Goal: Navigation & Orientation: Find specific page/section

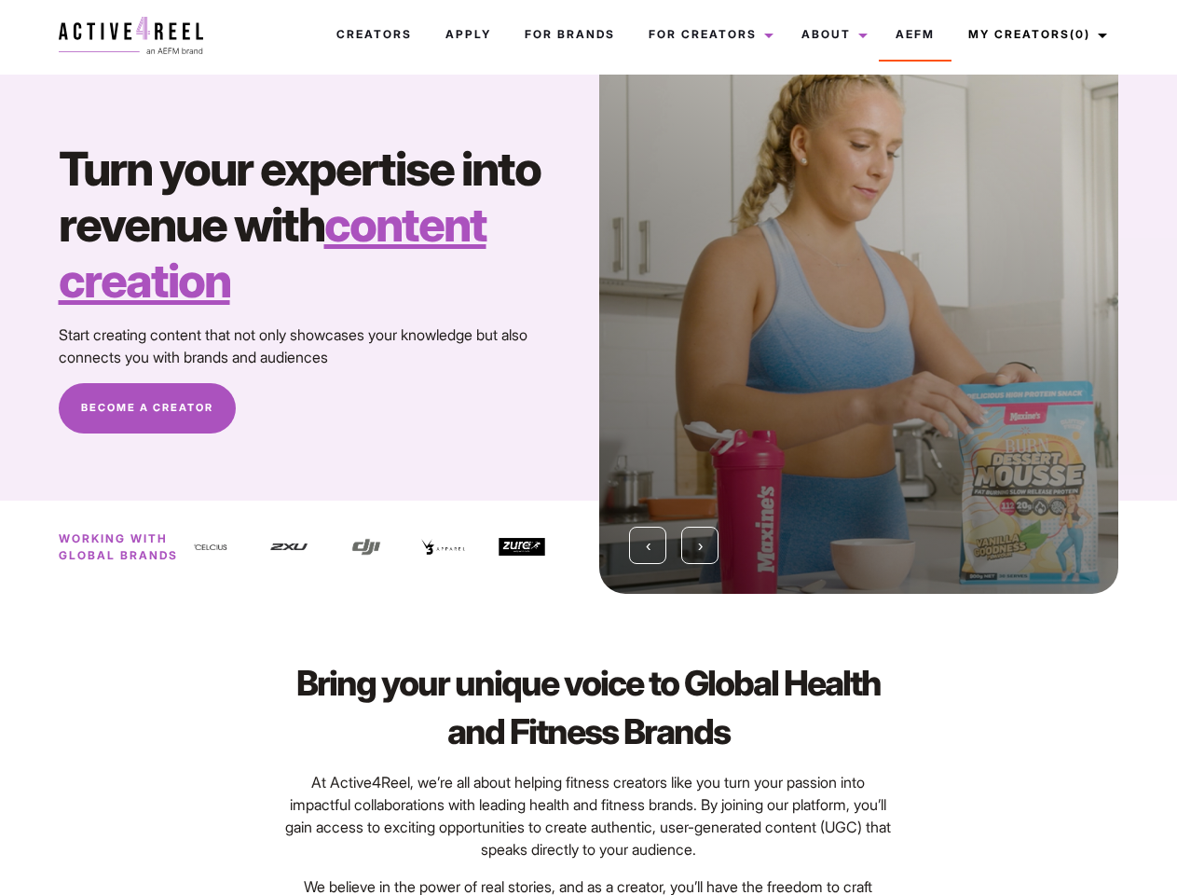
click at [588, 447] on div "‹ ›" at bounding box center [859, 334] width 542 height 519
click at [825, 34] on link "About" at bounding box center [832, 34] width 94 height 50
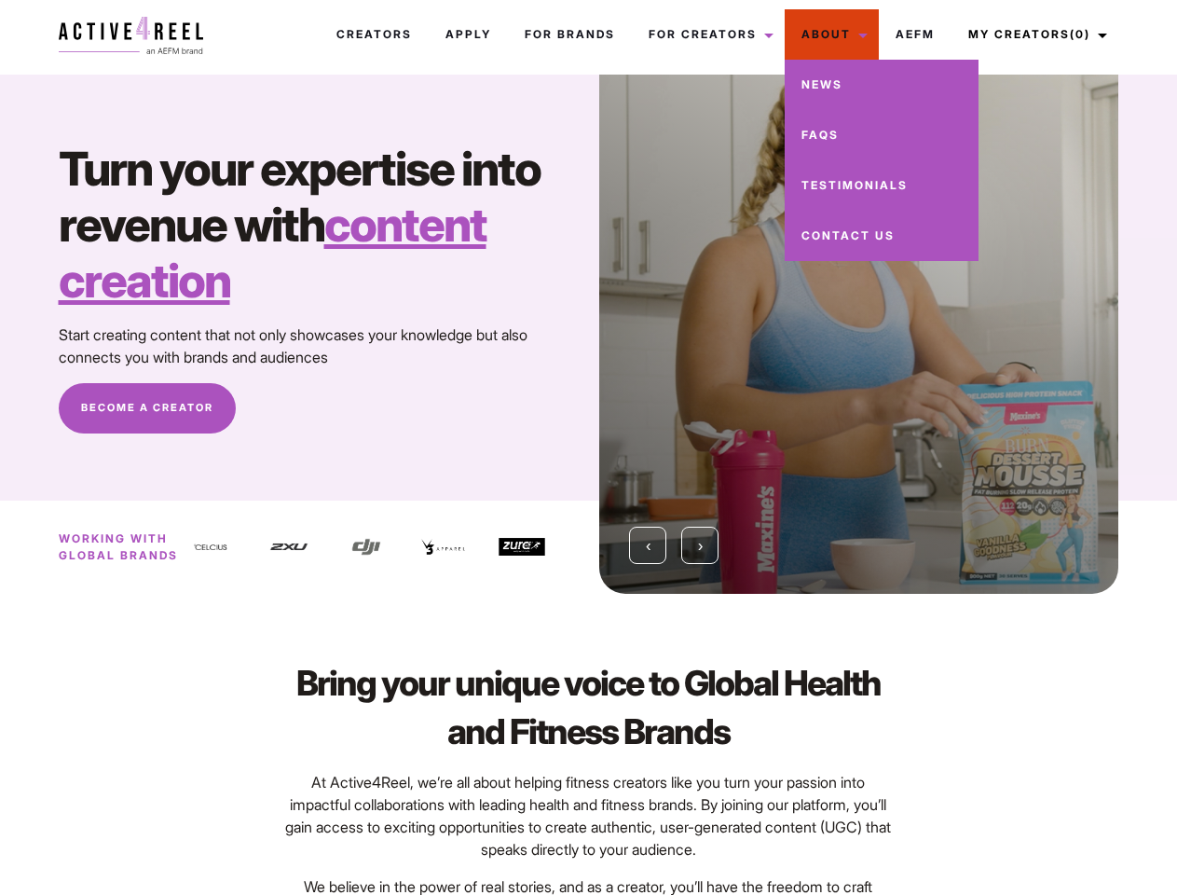
click at [1032, 34] on link "My Creators (0)" at bounding box center [1035, 34] width 167 height 50
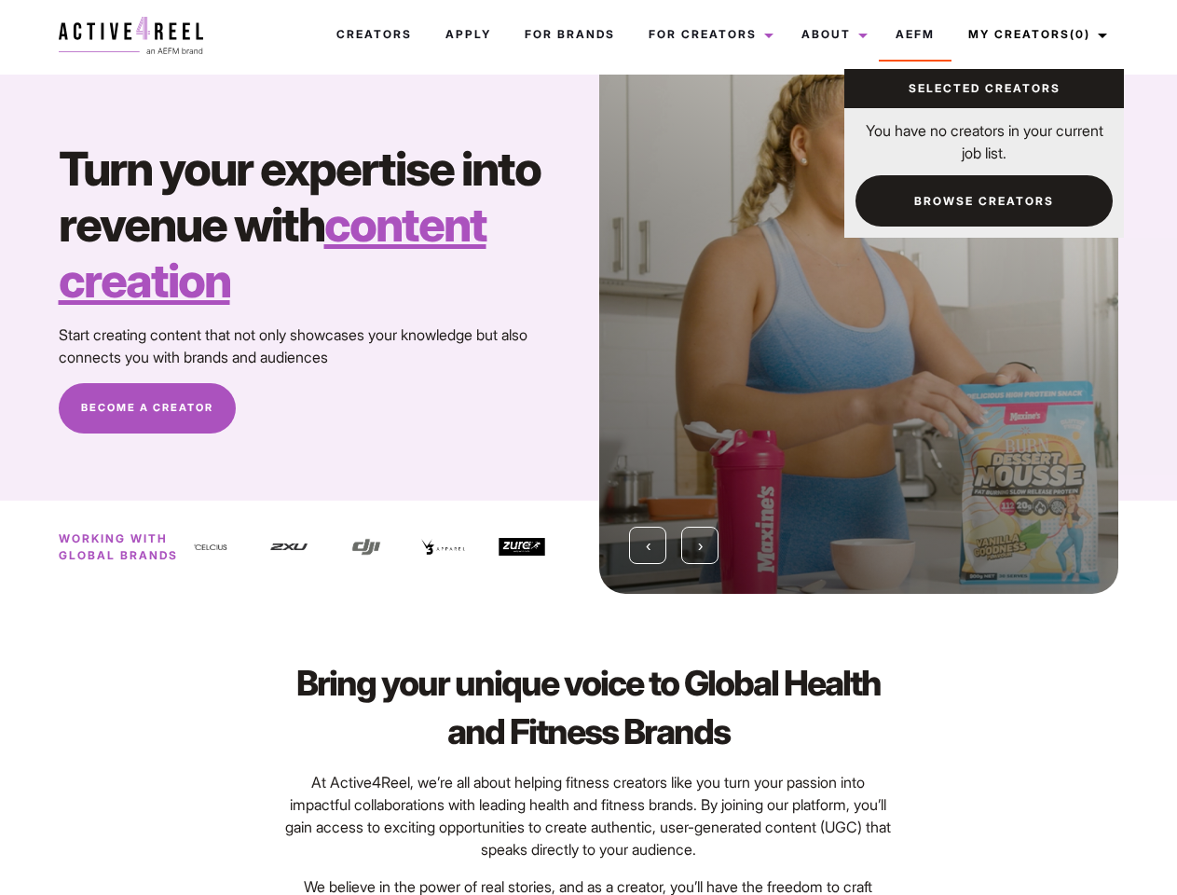
click at [383, 547] on img at bounding box center [366, 547] width 47 height 47
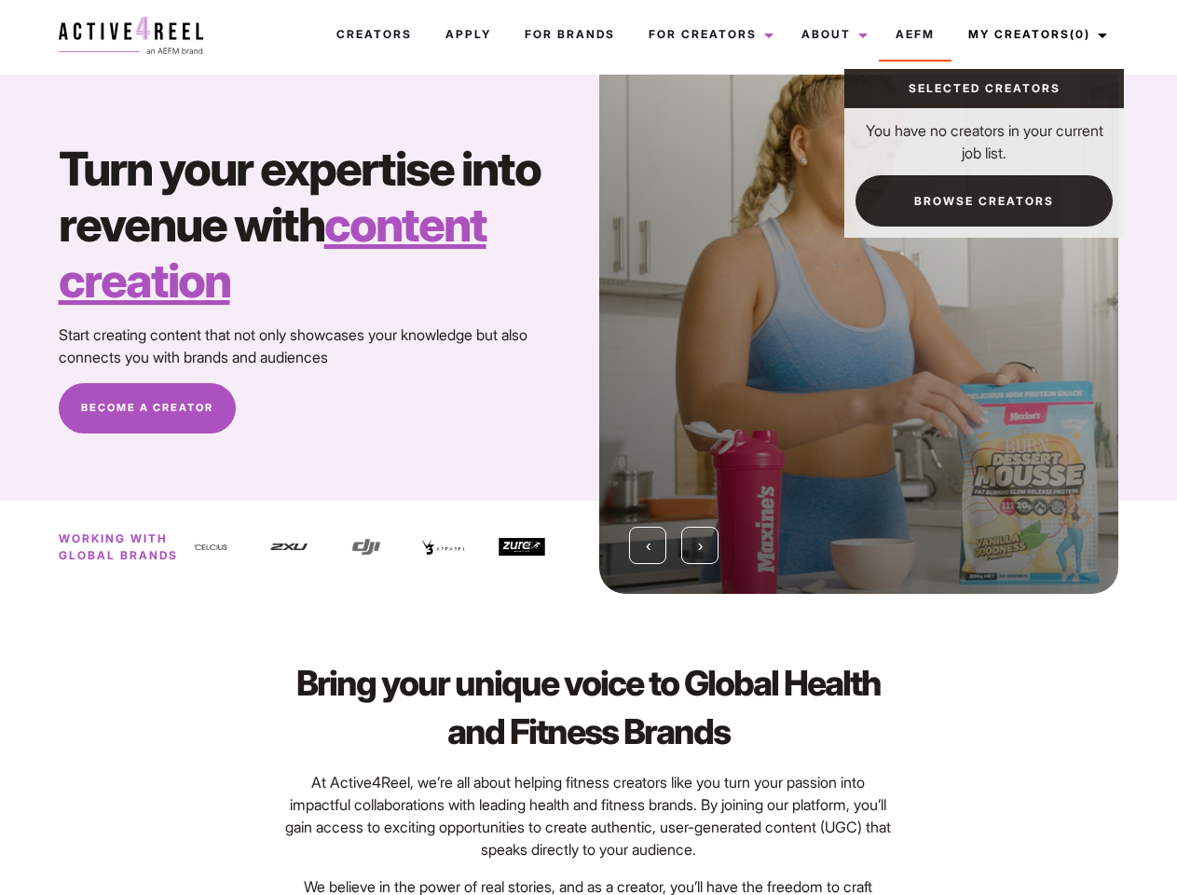
click at [484, 547] on div at bounding box center [458, 547] width 77 height 75
click at [858, 334] on div at bounding box center [858, 334] width 519 height 519
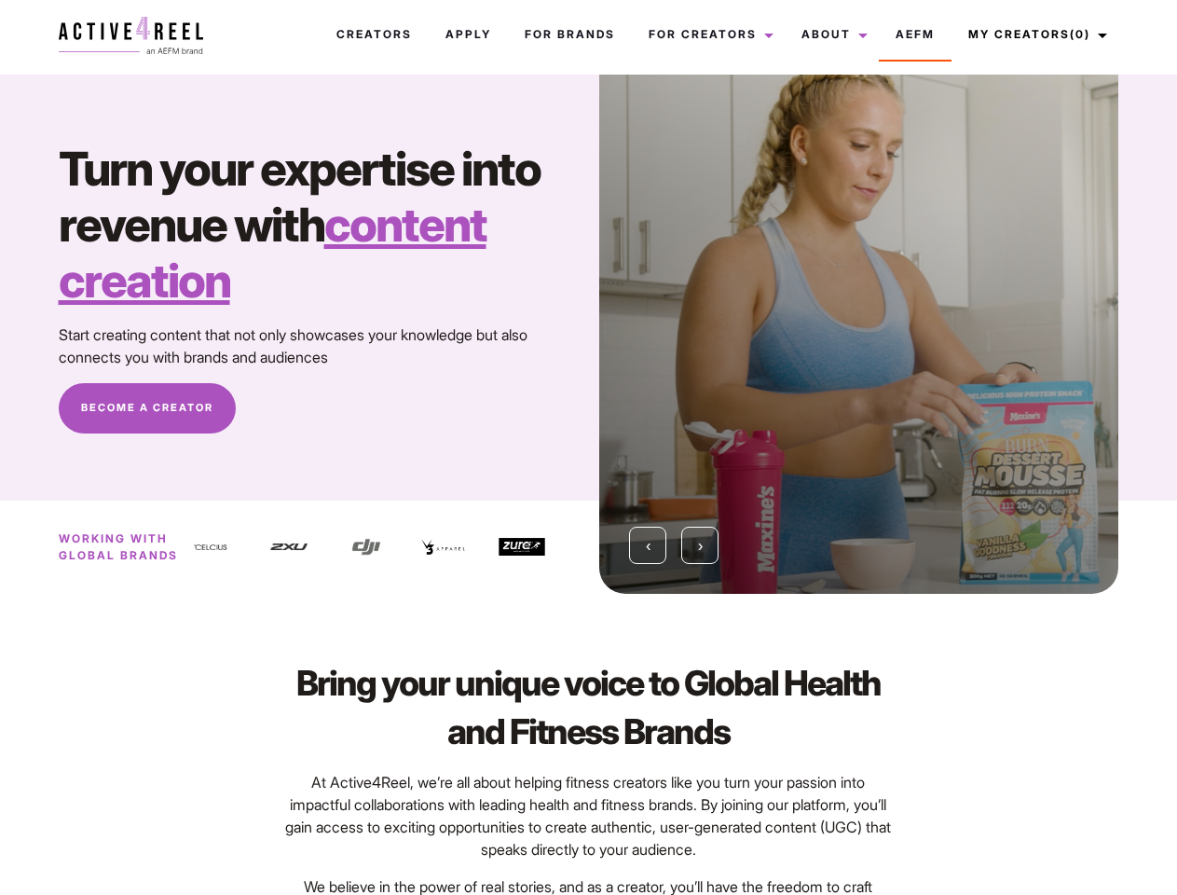
click at [588, 334] on div "‹ ›" at bounding box center [859, 334] width 542 height 519
click at [648, 545] on span "‹" at bounding box center [648, 545] width 5 height 19
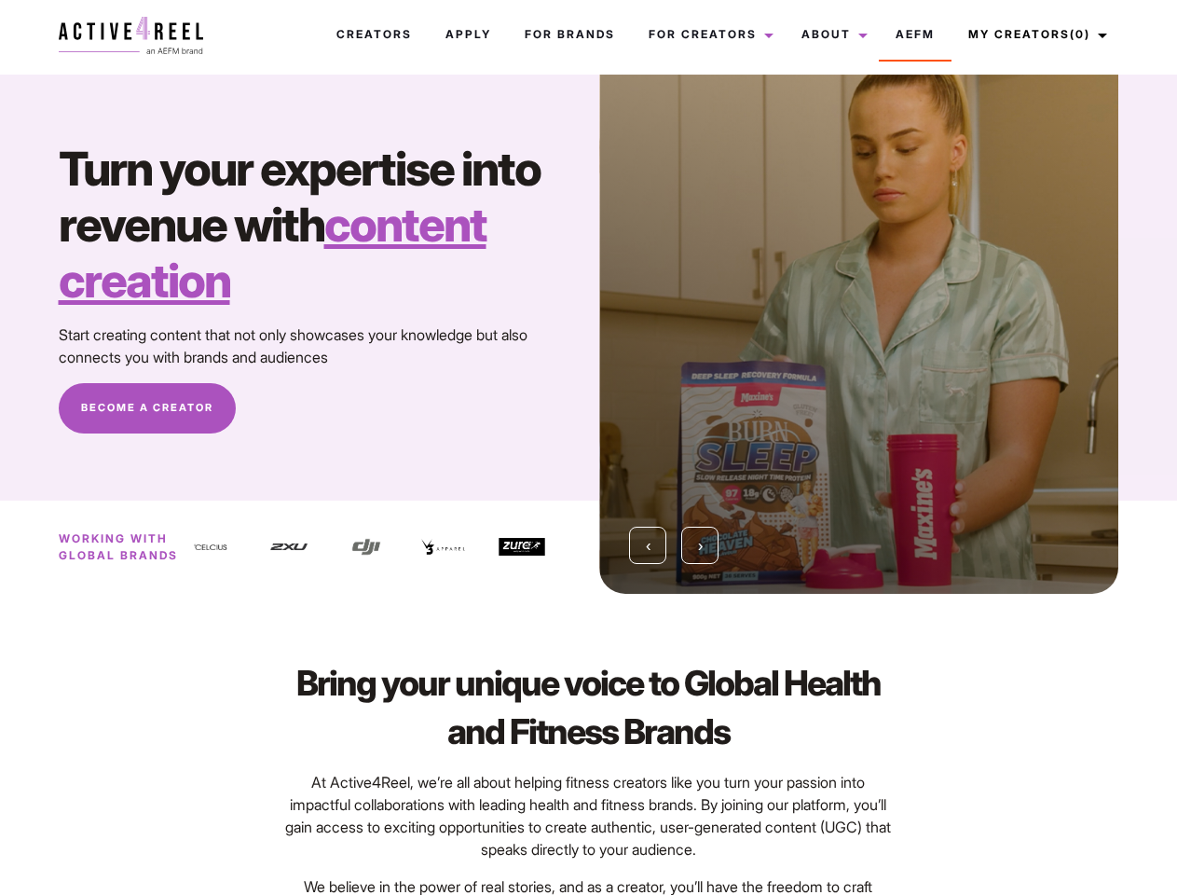
click at [700, 545] on span "›" at bounding box center [700, 545] width 5 height 19
